Goal: Task Accomplishment & Management: Manage account settings

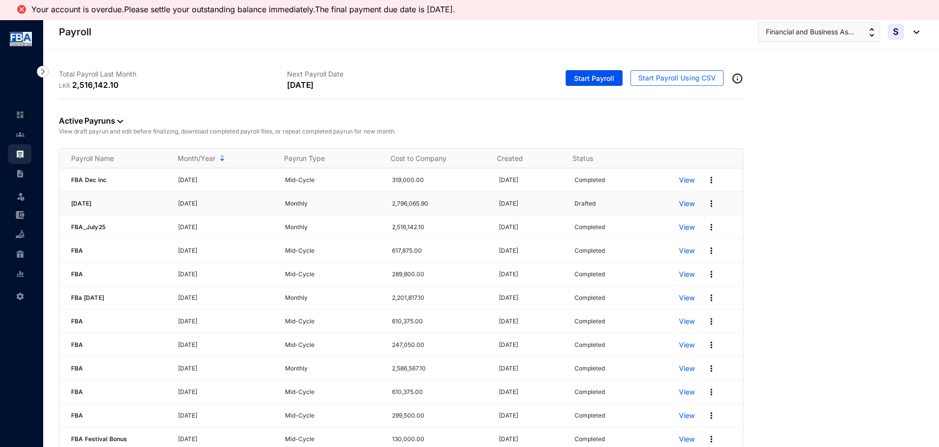
click at [679, 202] on p "View" at bounding box center [687, 204] width 16 height 10
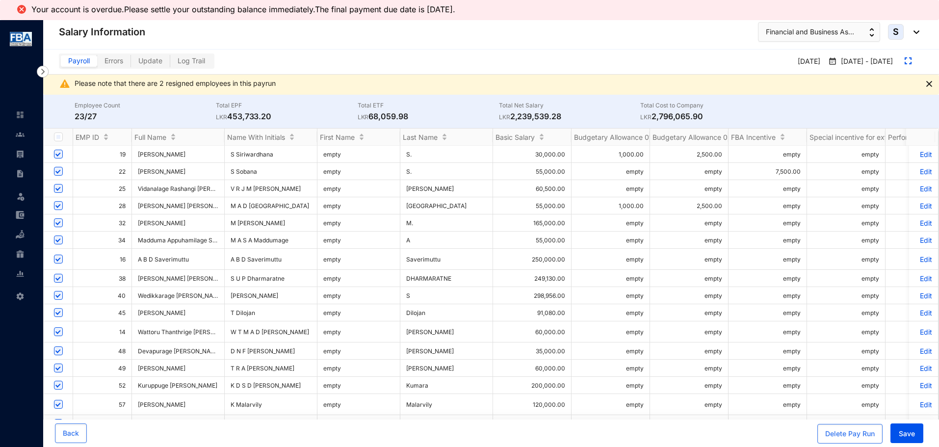
scroll to position [49, 0]
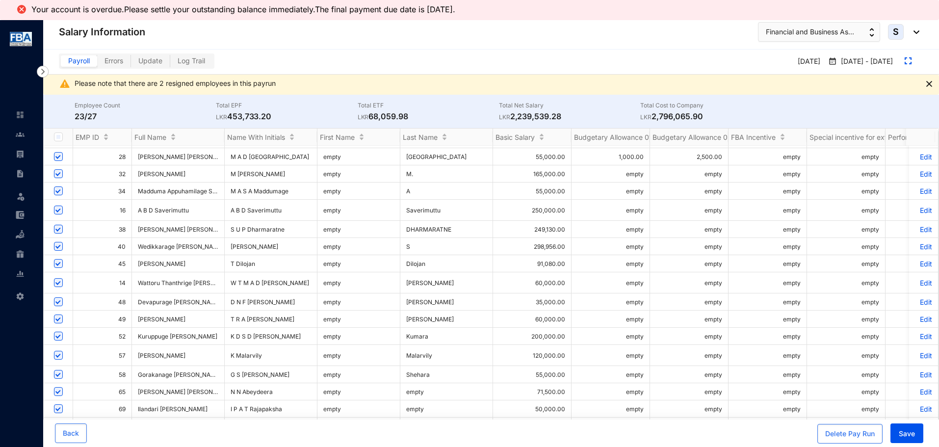
click at [920, 242] on p "Edit" at bounding box center [923, 246] width 17 height 8
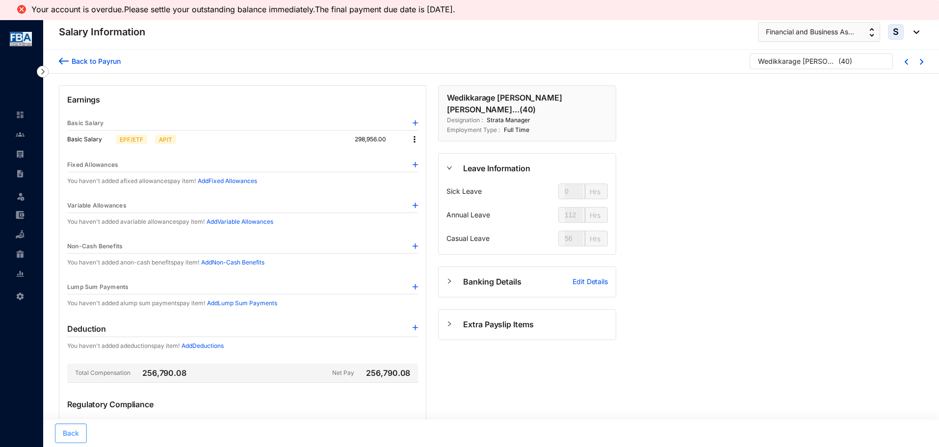
click at [62, 433] on button "Back" at bounding box center [71, 433] width 32 height 20
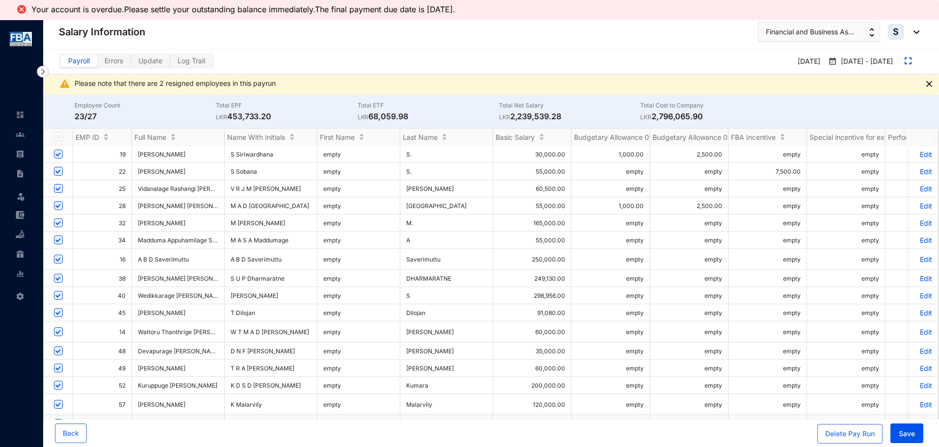
click at [921, 274] on p "Edit" at bounding box center [923, 278] width 17 height 8
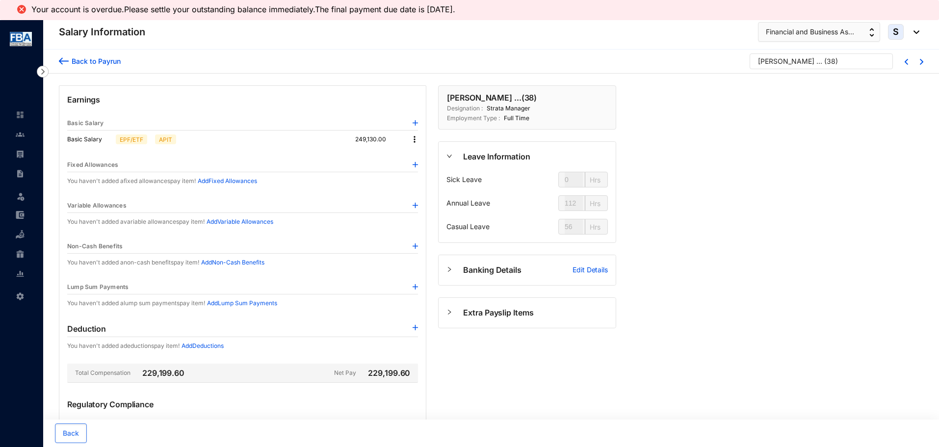
click at [414, 141] on img at bounding box center [415, 139] width 10 height 10
click at [426, 159] on span "Edit" at bounding box center [423, 156] width 12 height 11
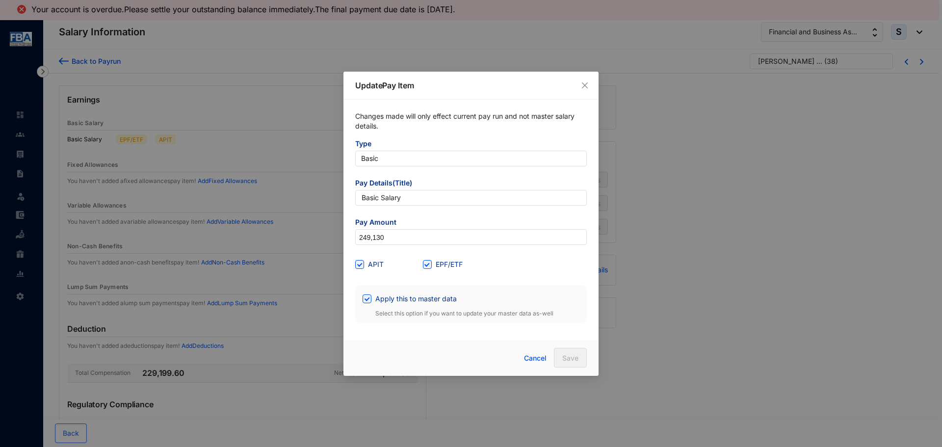
click at [370, 306] on div "Apply this to master data" at bounding box center [470, 299] width 217 height 16
click at [456, 364] on div "Cancel Save" at bounding box center [519, 358] width 135 height 20
click at [362, 299] on input "Apply this to master data" at bounding box center [365, 297] width 7 height 7
click at [414, 302] on span "Apply this to master data" at bounding box center [415, 298] width 89 height 11
click at [369, 301] on input "Apply this to master data" at bounding box center [365, 297] width 7 height 7
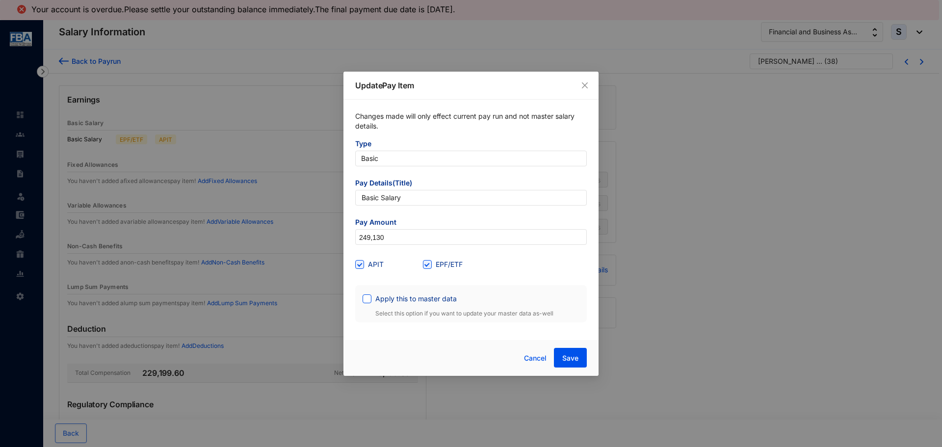
checkbox input "true"
click at [370, 306] on div "Apply this to master data" at bounding box center [470, 299] width 217 height 16
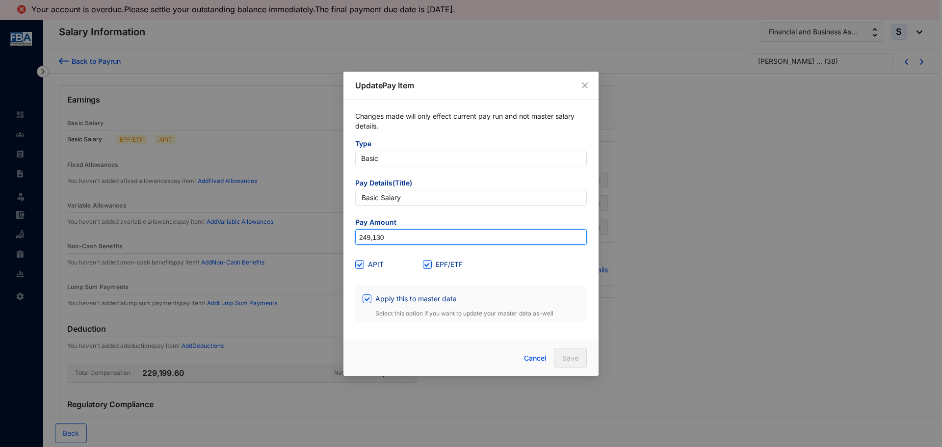
drag, startPoint x: 384, startPoint y: 240, endPoint x: 349, endPoint y: 243, distance: 35.0
click at [349, 243] on div "Changes made will only effect current pay run and not master salary details. Ty…" at bounding box center [470, 217] width 255 height 234
type input "255,000"
click at [557, 360] on button "Save" at bounding box center [570, 358] width 33 height 20
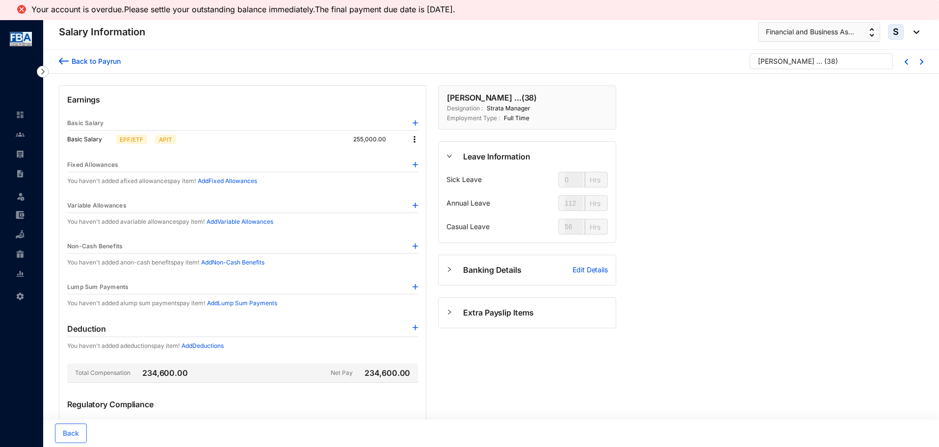
click at [411, 136] on img at bounding box center [415, 139] width 10 height 10
click at [417, 158] on li "Edit" at bounding box center [424, 156] width 24 height 16
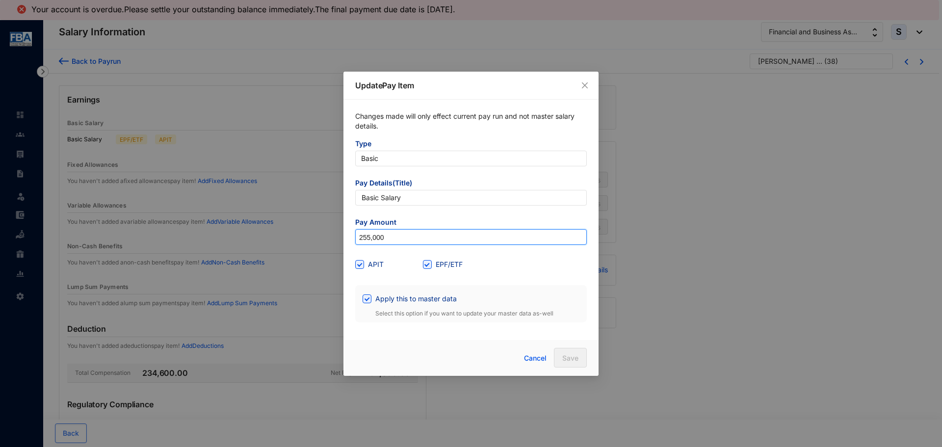
drag, startPoint x: 399, startPoint y: 234, endPoint x: 345, endPoint y: 235, distance: 54.0
click at [345, 235] on div "Changes made will only effect current pay run and not master salary details. Ty…" at bounding box center [470, 217] width 255 height 234
type input "249,130"
click at [558, 357] on button "Save" at bounding box center [570, 358] width 33 height 20
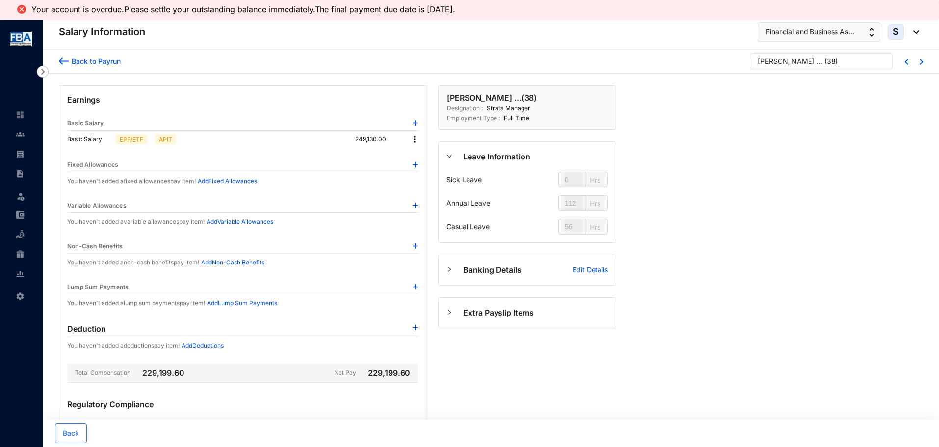
click at [72, 55] on div "Back to Payrun" at bounding box center [90, 59] width 62 height 13
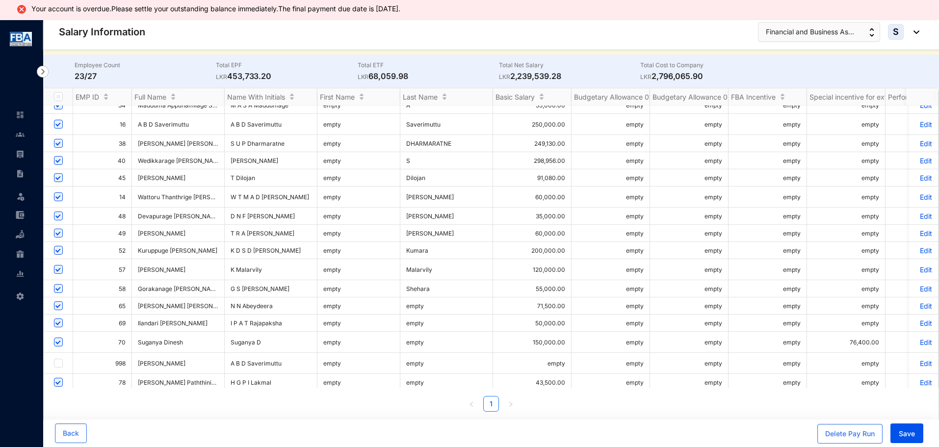
scroll to position [98, 0]
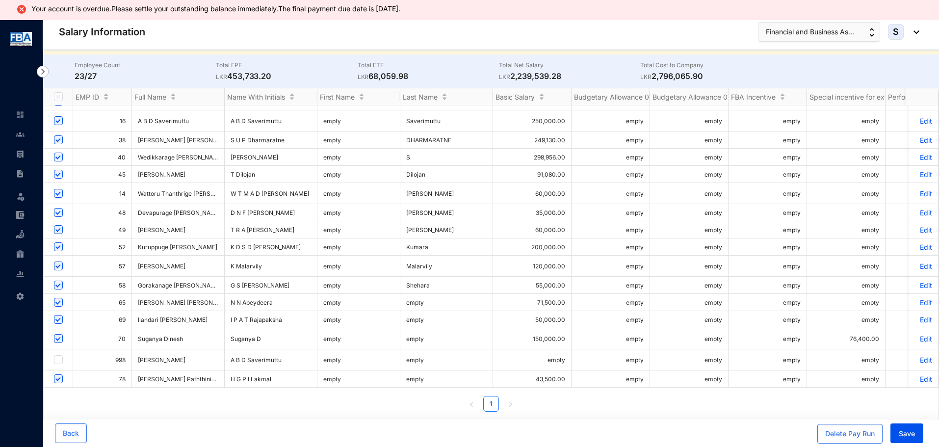
click at [915, 137] on p "Edit" at bounding box center [923, 140] width 17 height 8
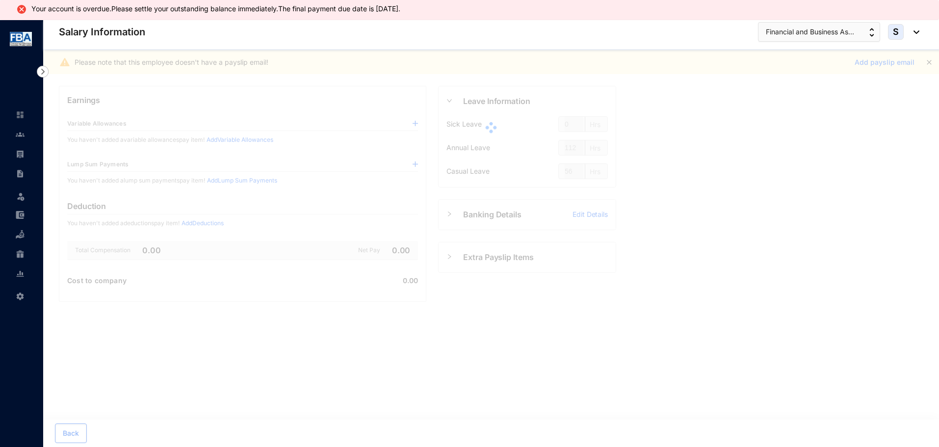
scroll to position [20, 0]
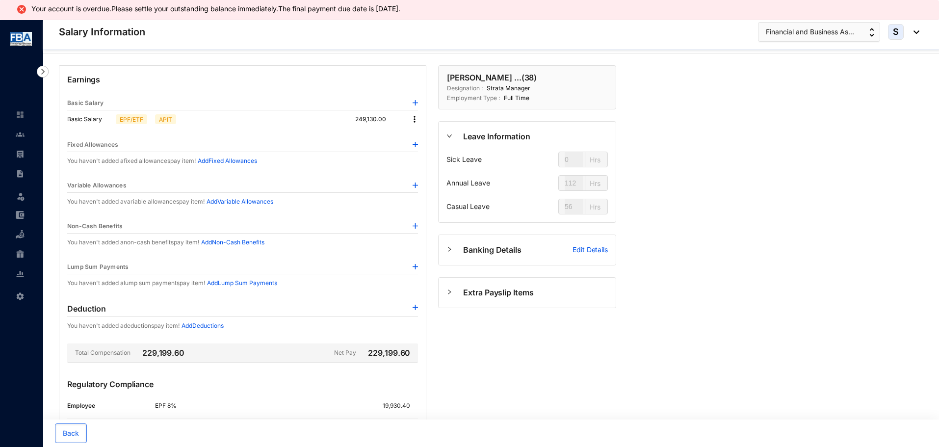
click at [414, 119] on img at bounding box center [415, 119] width 10 height 10
click at [424, 136] on span "Edit" at bounding box center [423, 135] width 12 height 11
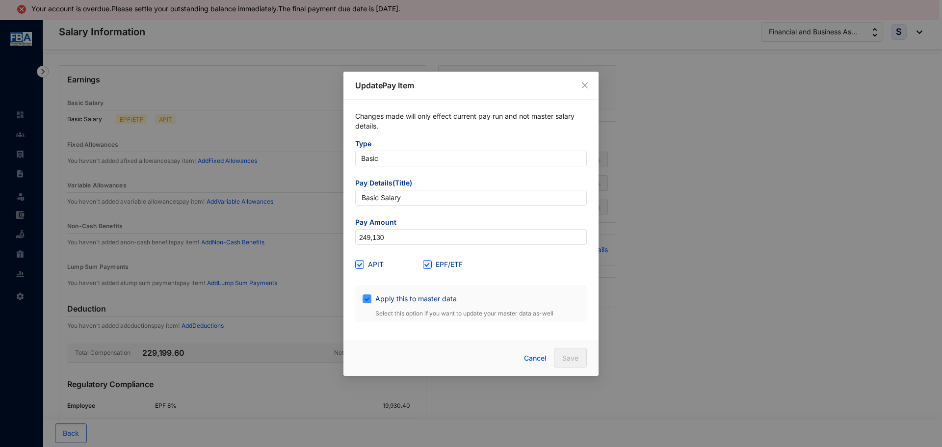
click at [369, 301] on input "Apply this to master data" at bounding box center [365, 297] width 7 height 7
checkbox input "false"
click at [580, 352] on button "Save" at bounding box center [570, 358] width 33 height 20
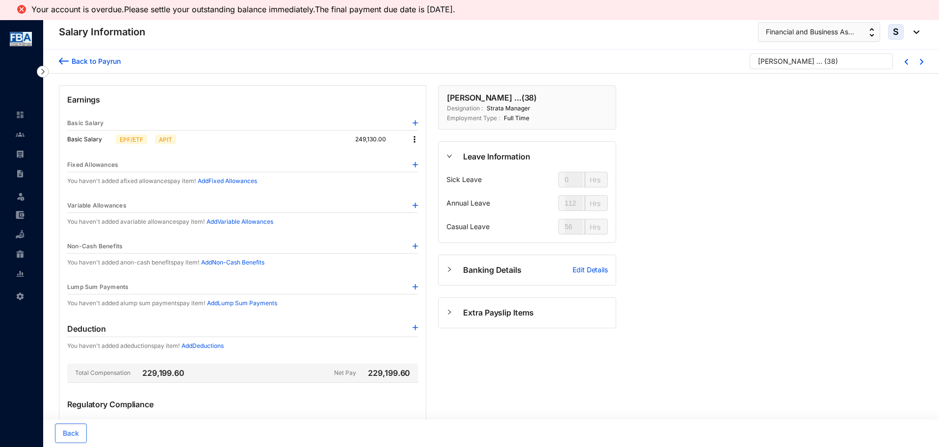
click at [413, 136] on img at bounding box center [415, 139] width 10 height 10
click at [419, 152] on span "Edit" at bounding box center [423, 156] width 12 height 11
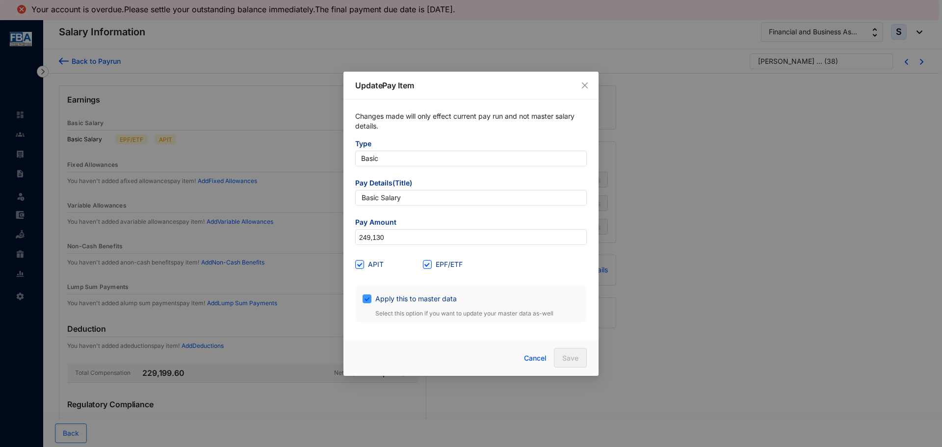
click at [390, 300] on span "Apply this to master data" at bounding box center [415, 298] width 89 height 11
click at [369, 300] on input "Apply this to master data" at bounding box center [365, 297] width 7 height 7
click at [390, 300] on span "Apply this to master data" at bounding box center [415, 298] width 89 height 11
click at [369, 300] on input "Apply this to master data" at bounding box center [365, 297] width 7 height 7
checkbox input "true"
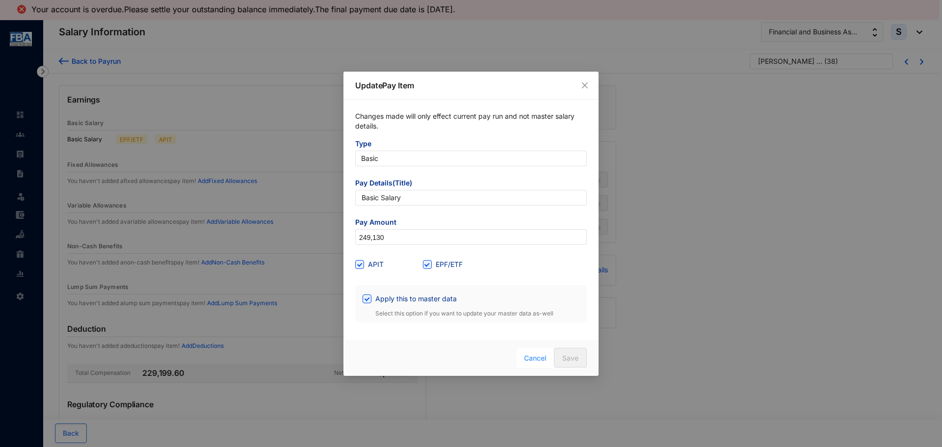
click at [543, 358] on span "Cancel" at bounding box center [535, 358] width 23 height 11
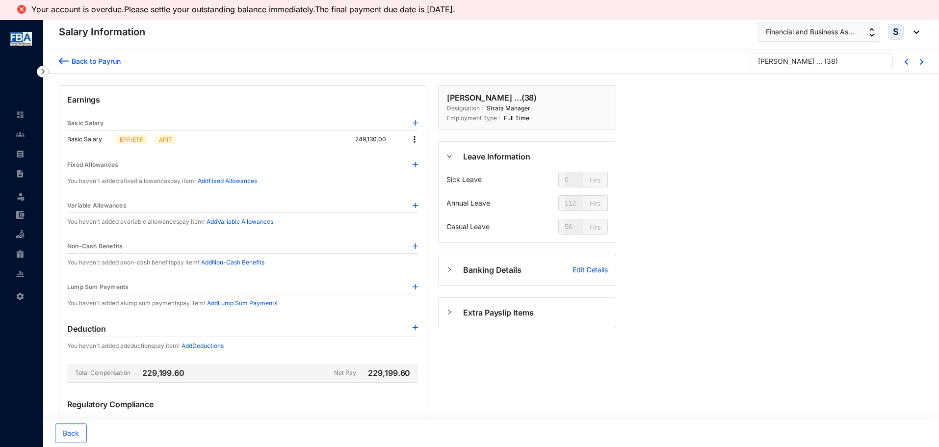
click at [416, 143] on img at bounding box center [415, 139] width 10 height 10
click at [420, 155] on span "Edit" at bounding box center [423, 156] width 12 height 11
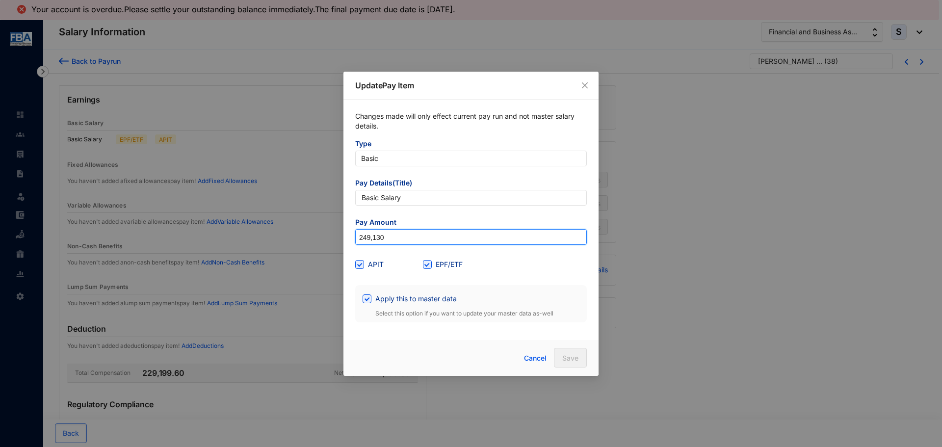
drag, startPoint x: 388, startPoint y: 239, endPoint x: 309, endPoint y: 242, distance: 78.6
click at [309, 242] on div "Update Pay Item Changes made will only effect current pay run and not master sa…" at bounding box center [471, 223] width 942 height 447
type input "100,000"
click at [562, 355] on span "Save" at bounding box center [570, 358] width 16 height 10
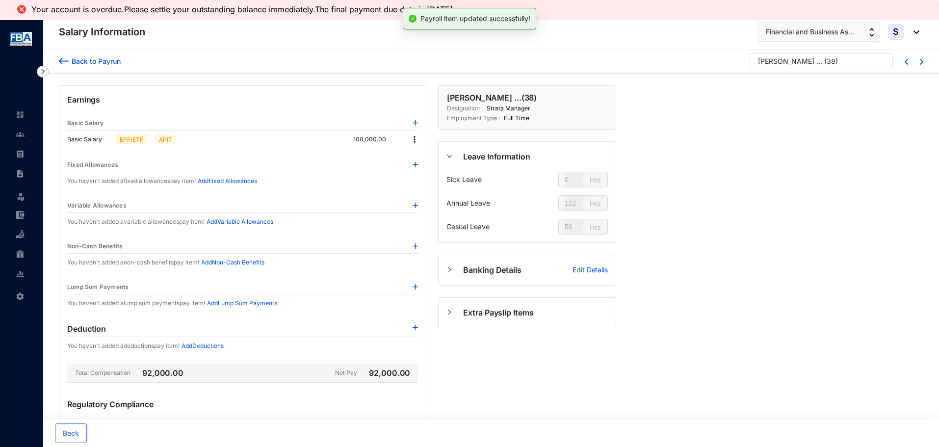
click at [416, 140] on img at bounding box center [415, 139] width 10 height 10
click at [420, 156] on span "Edit" at bounding box center [423, 156] width 12 height 11
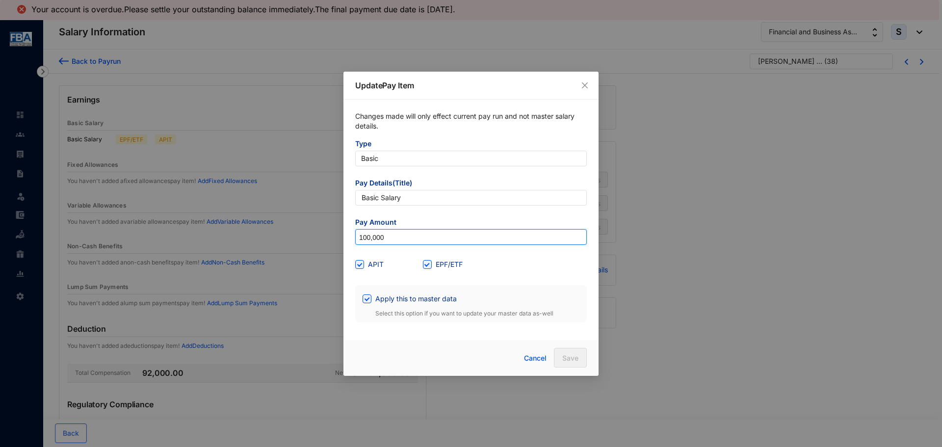
drag, startPoint x: 393, startPoint y: 242, endPoint x: 349, endPoint y: 249, distance: 45.2
click at [349, 249] on div "Changes made will only effect current pay run and not master salary details. Ty…" at bounding box center [470, 217] width 255 height 234
type input "249,130"
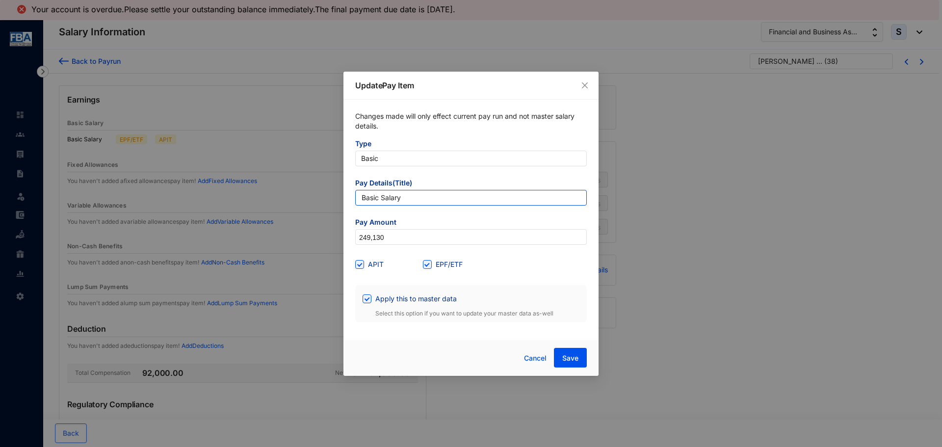
click at [446, 204] on input "Basic Salary" at bounding box center [471, 198] width 232 height 16
click at [561, 351] on button "Save" at bounding box center [570, 358] width 33 height 20
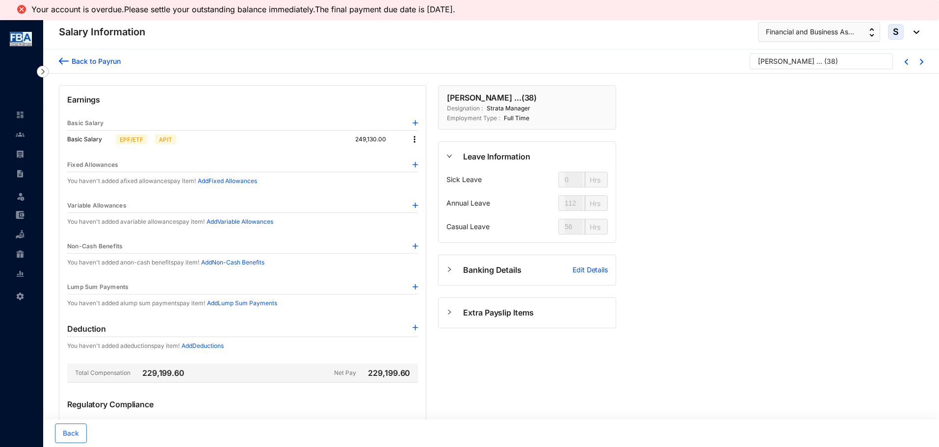
click at [81, 61] on div "Back to Payrun" at bounding box center [95, 61] width 52 height 10
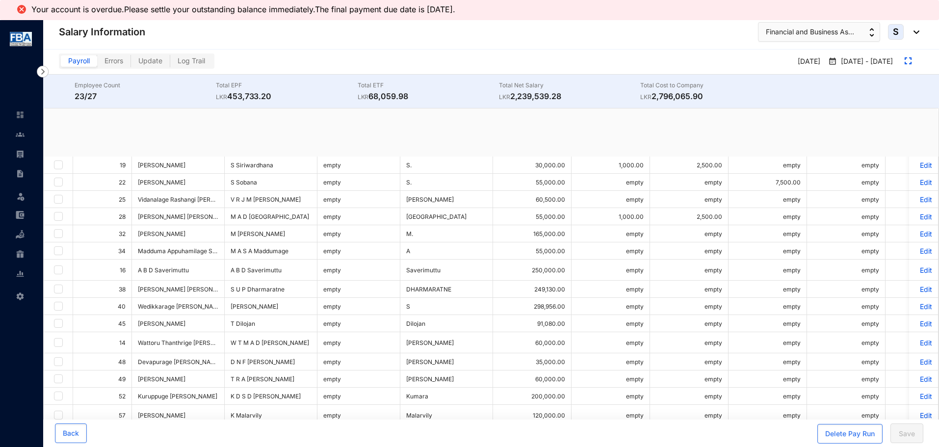
checkbox input "true"
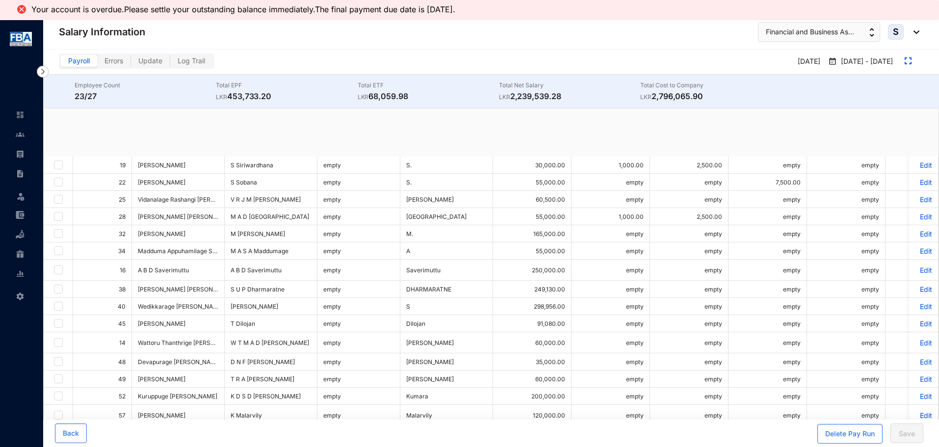
checkbox input "true"
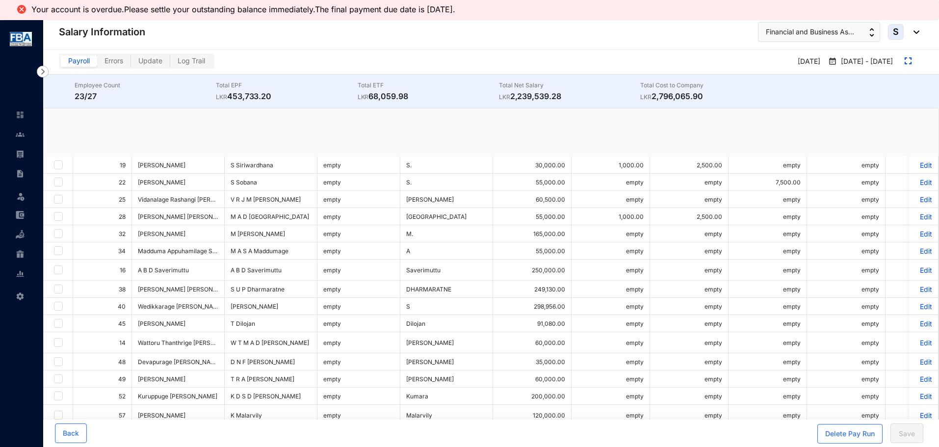
checkbox input "true"
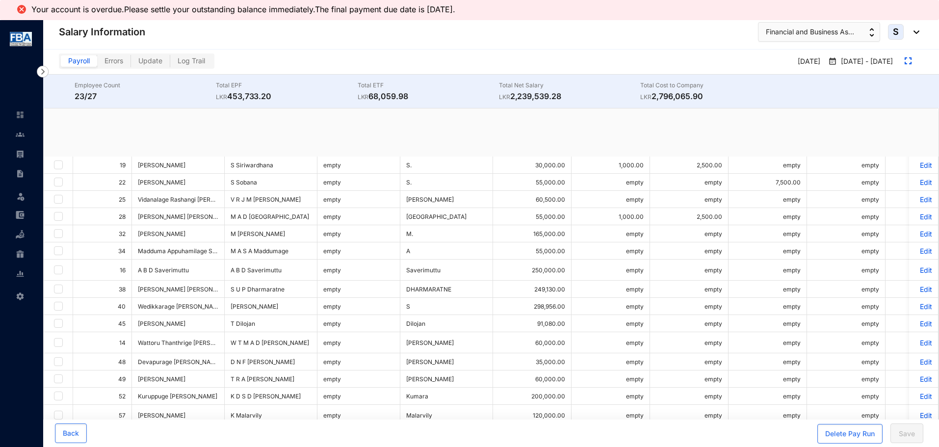
checkbox input "true"
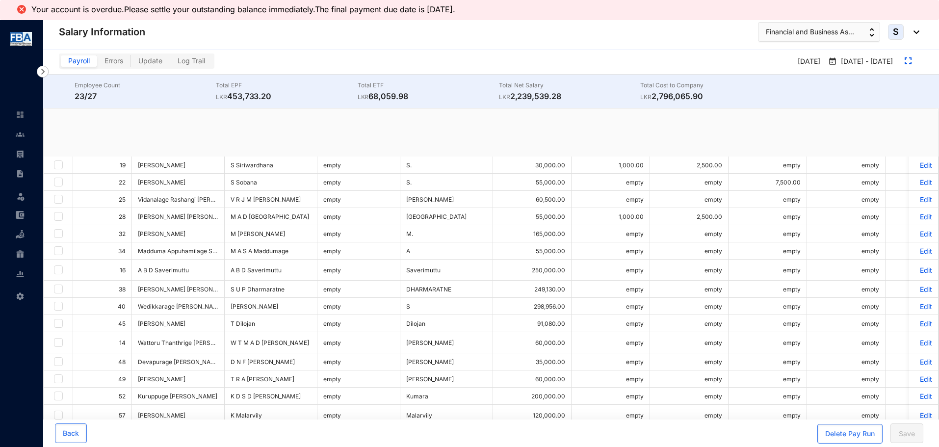
checkbox input "true"
